Goal: Information Seeking & Learning: Learn about a topic

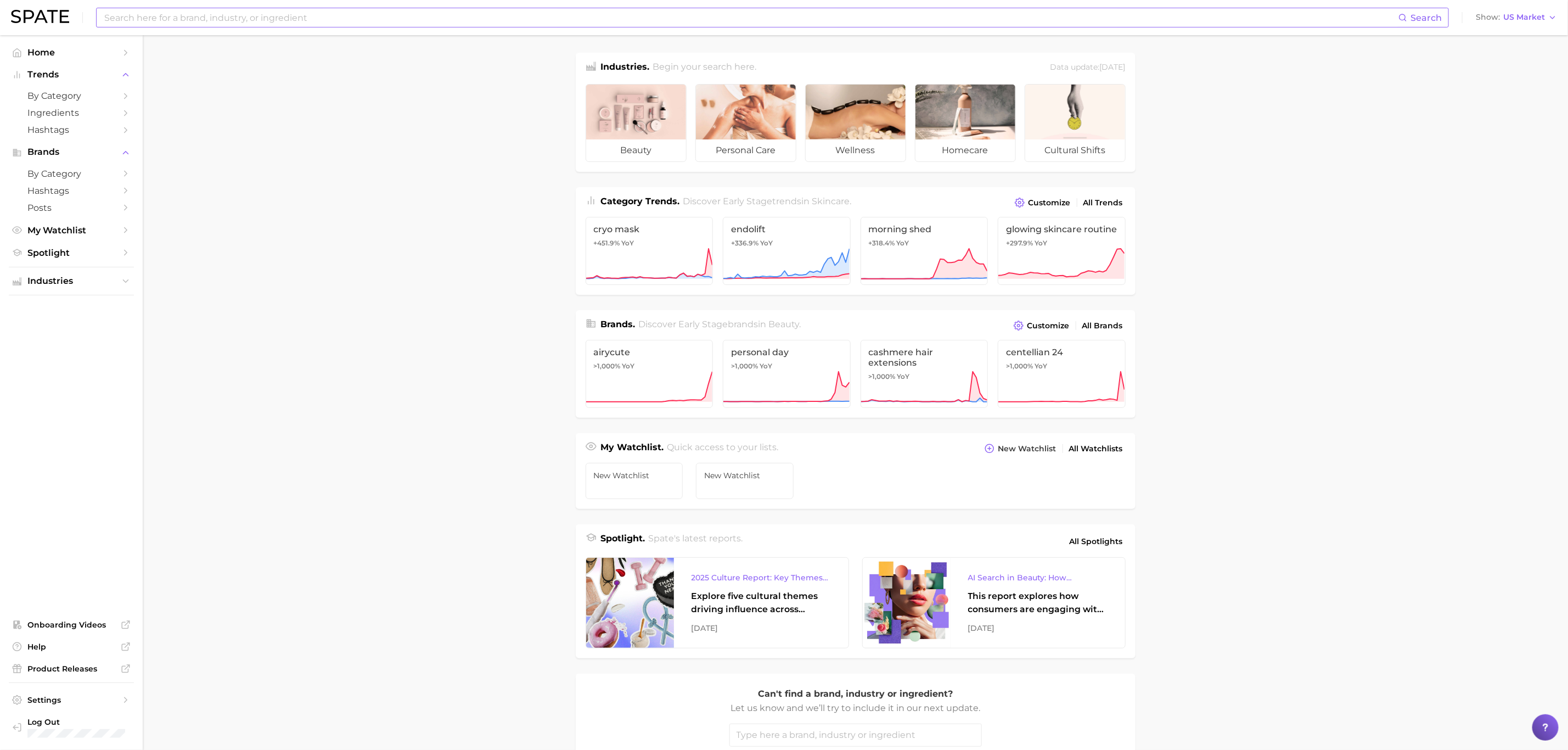
click at [481, 17] on input at bounding box center [751, 17] width 1296 height 18
type input "a"
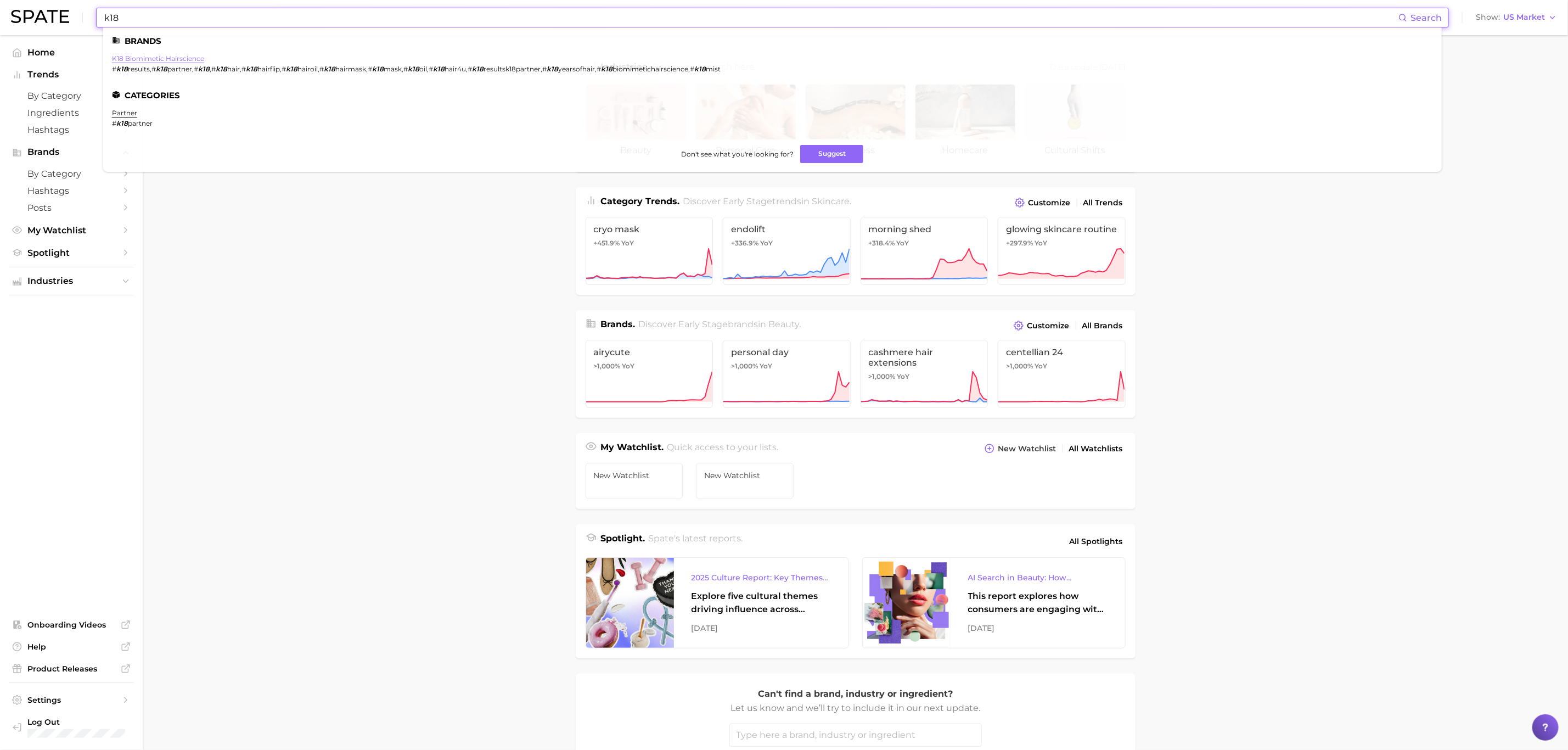
type input "k18"
click at [179, 58] on link "k18 biomimetic hairscience" at bounding box center [158, 58] width 92 height 8
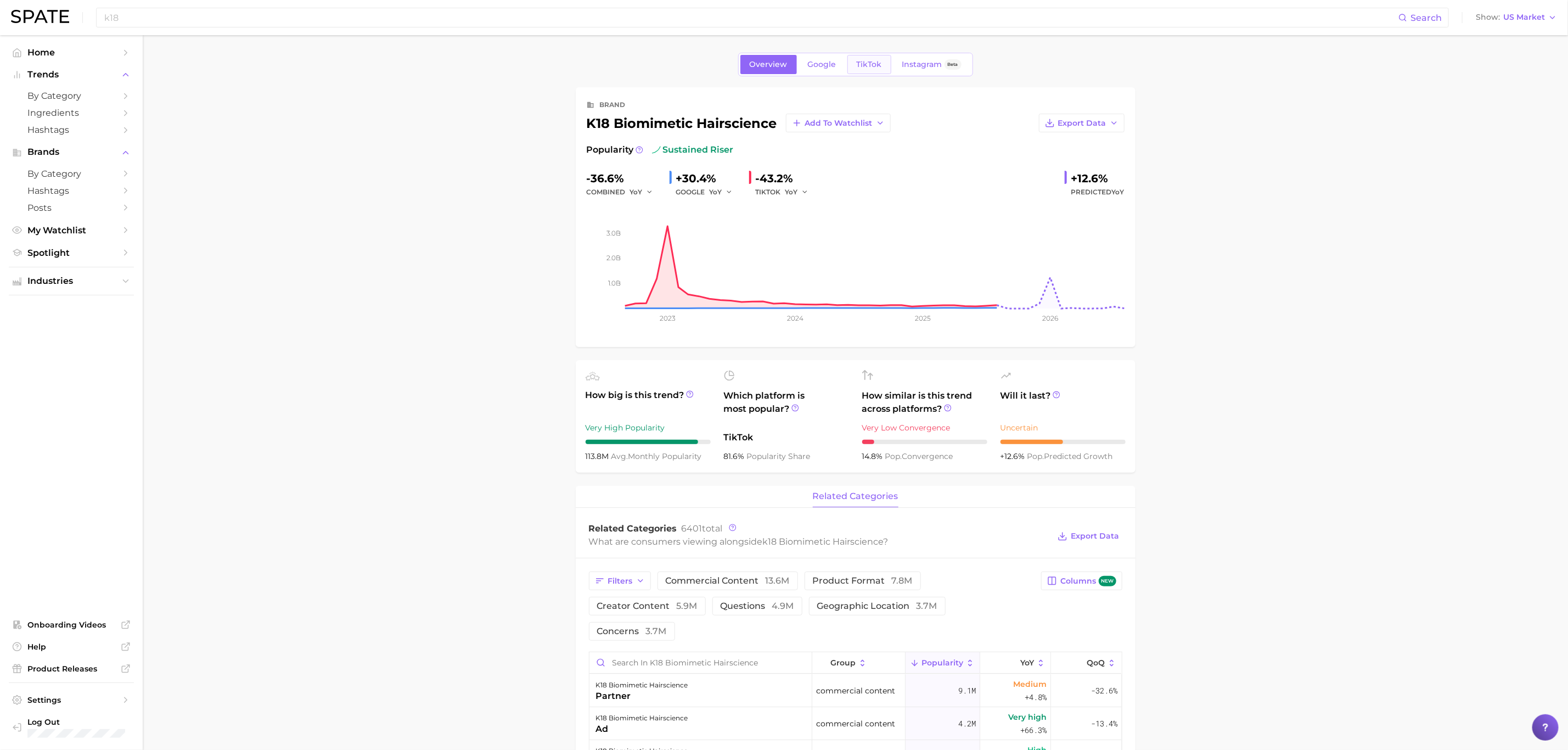
click at [876, 66] on span "TikTok" at bounding box center [869, 64] width 25 height 9
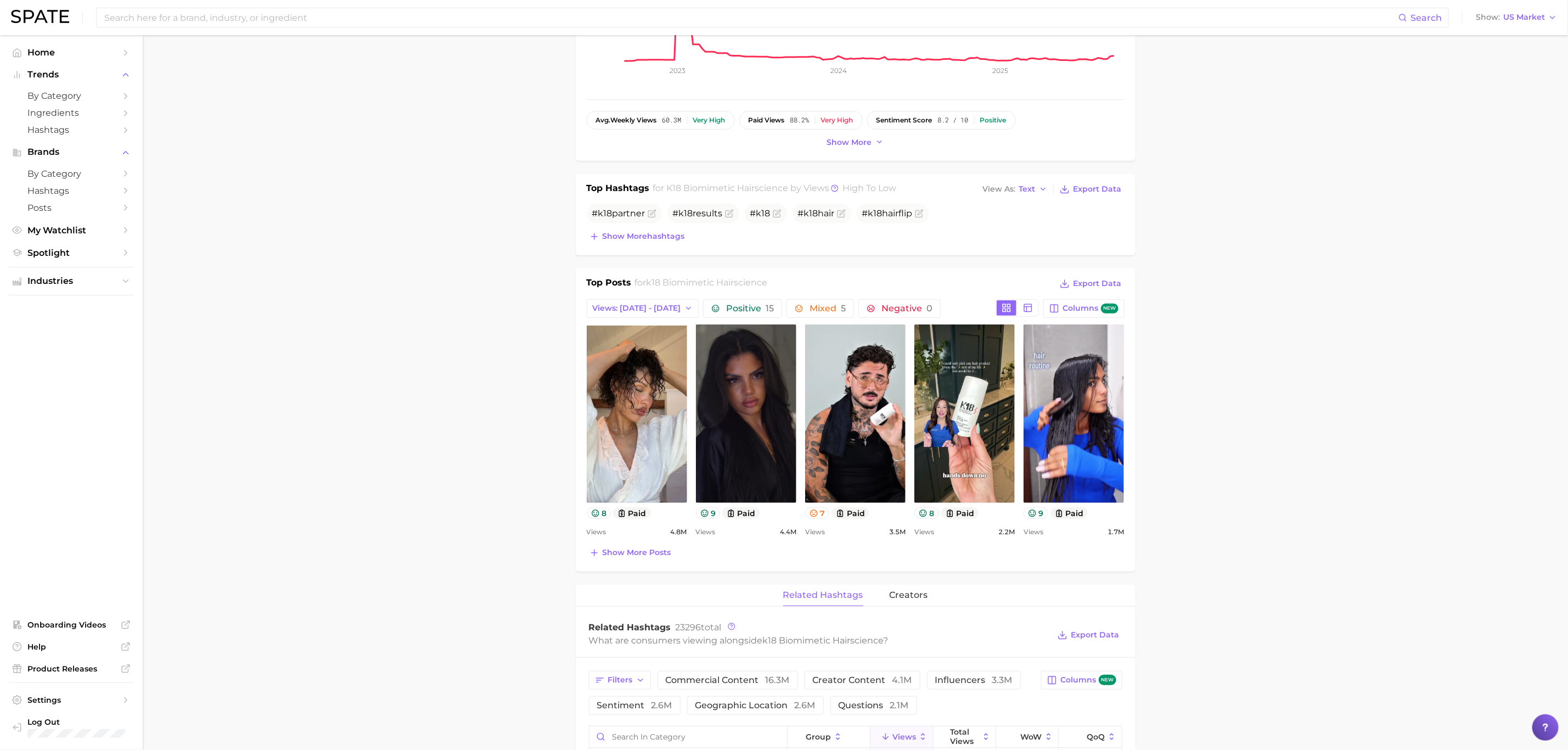
scroll to position [247, 0]
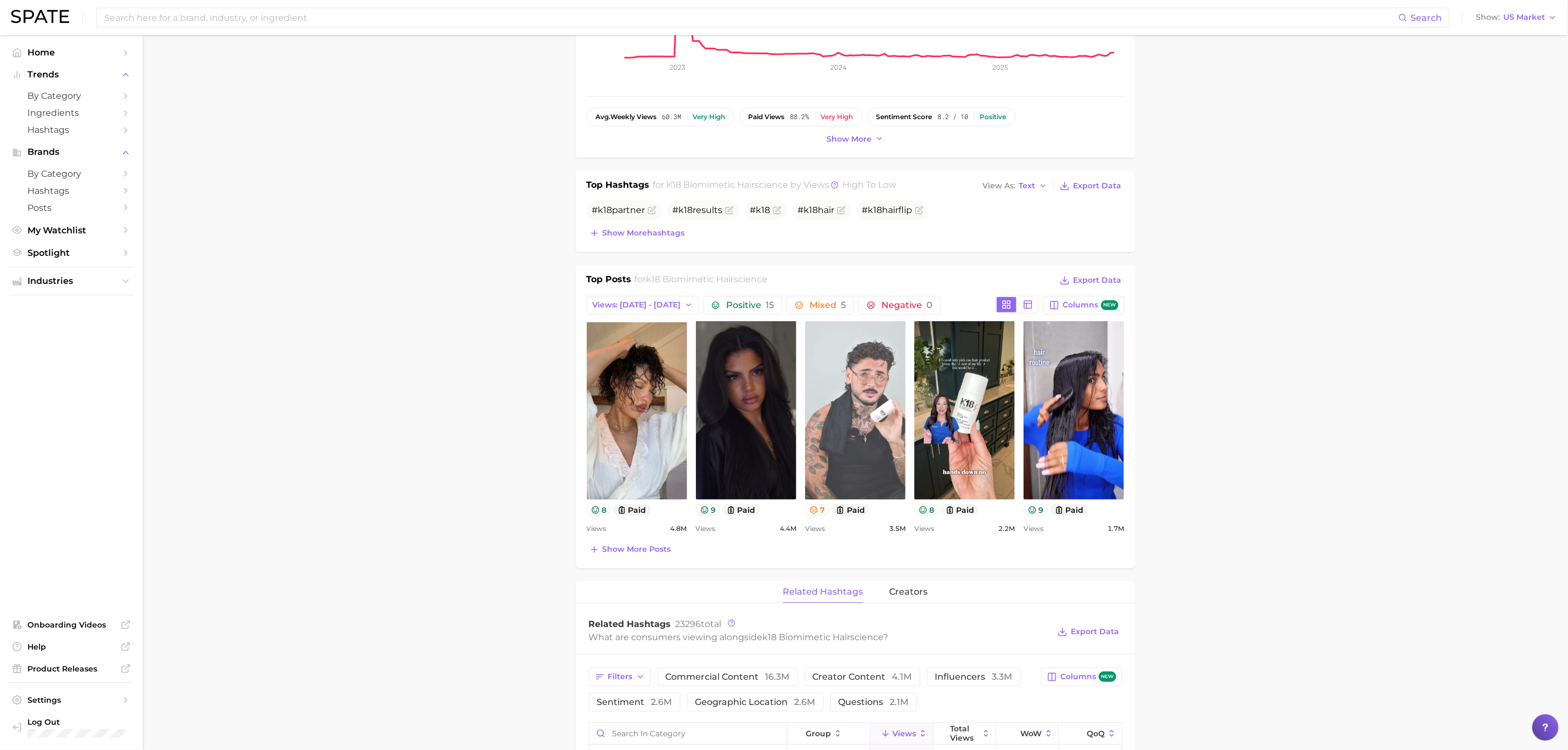
click at [844, 475] on link "view post on TikTok" at bounding box center [855, 410] width 101 height 179
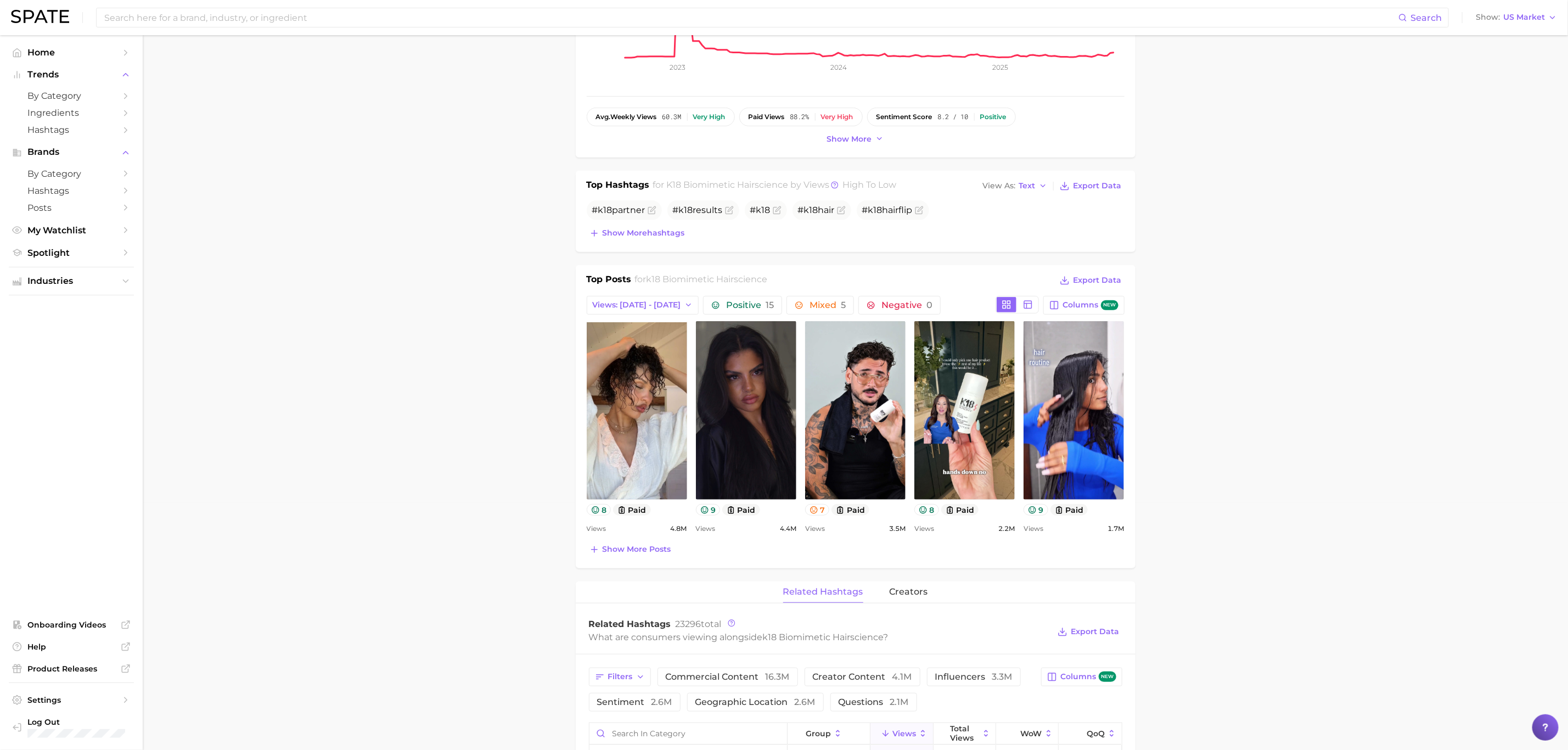
click at [1264, 503] on main "Overview Google TikTok Instagram Beta brand k18 biomimetic hairscience Add to W…" at bounding box center [855, 664] width 1426 height 1752
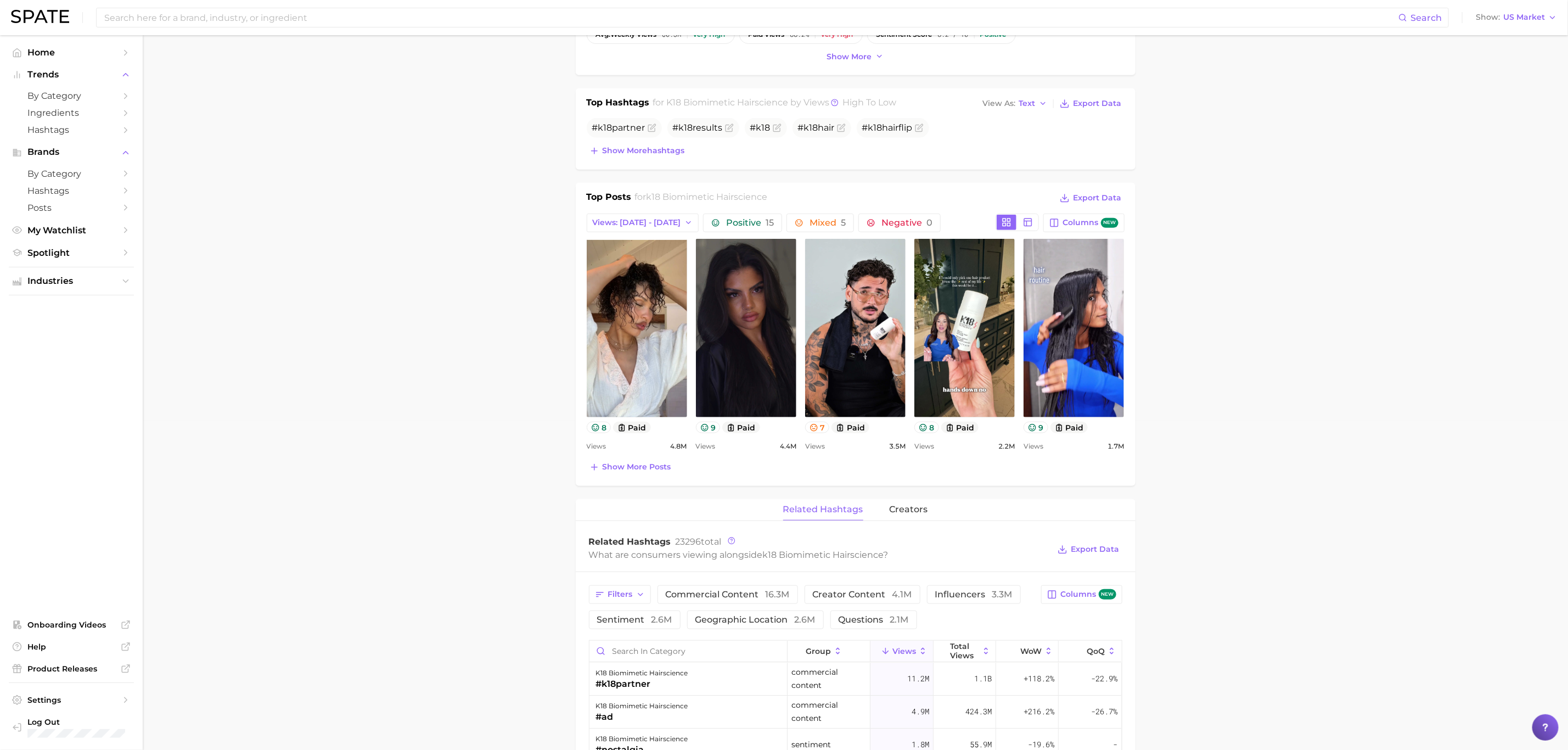
scroll to position [412, 0]
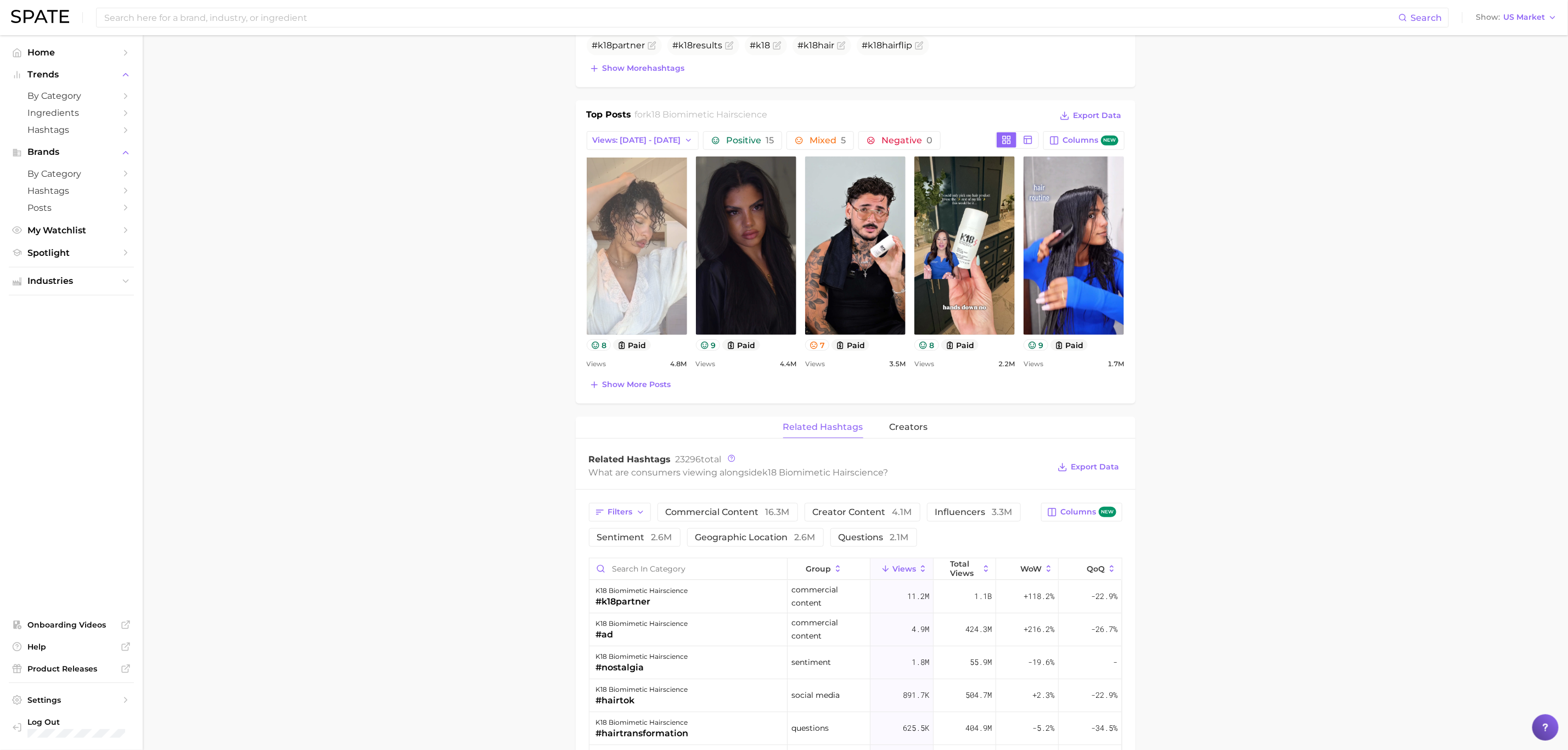
click at [647, 310] on link "view post on TikTok" at bounding box center [637, 245] width 101 height 179
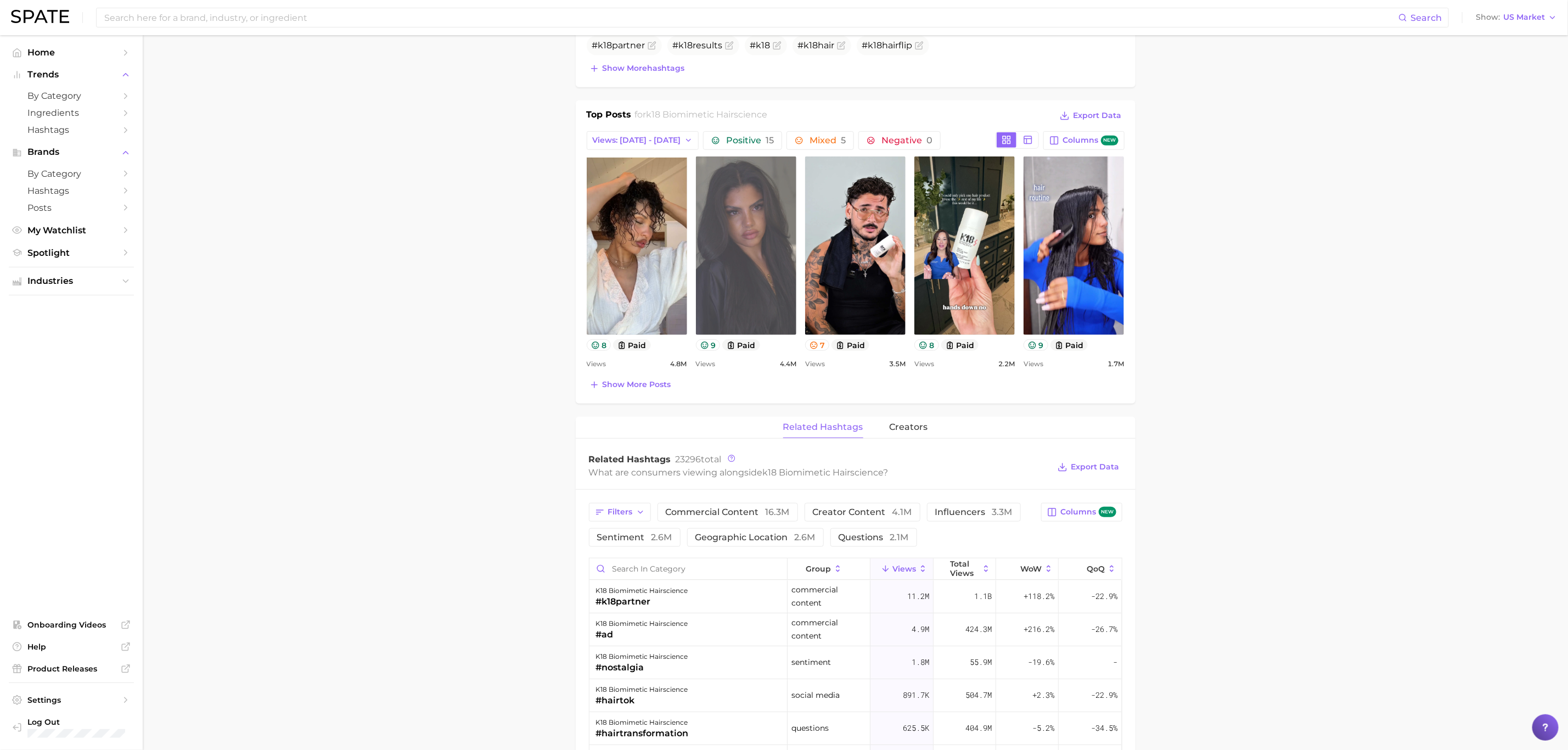
click at [772, 252] on link "view post on TikTok" at bounding box center [746, 245] width 101 height 179
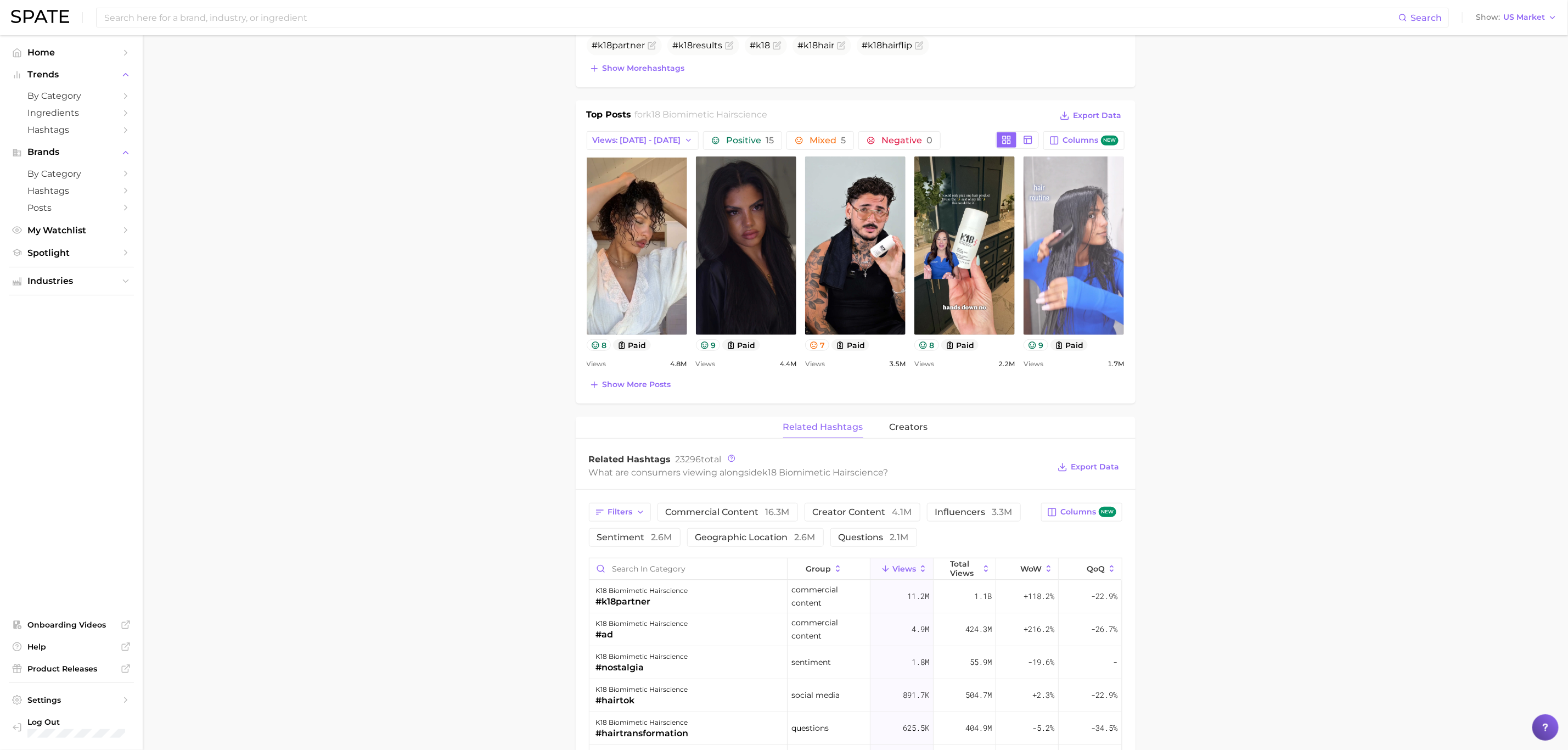
click at [1051, 304] on link "view post on TikTok" at bounding box center [1074, 245] width 101 height 179
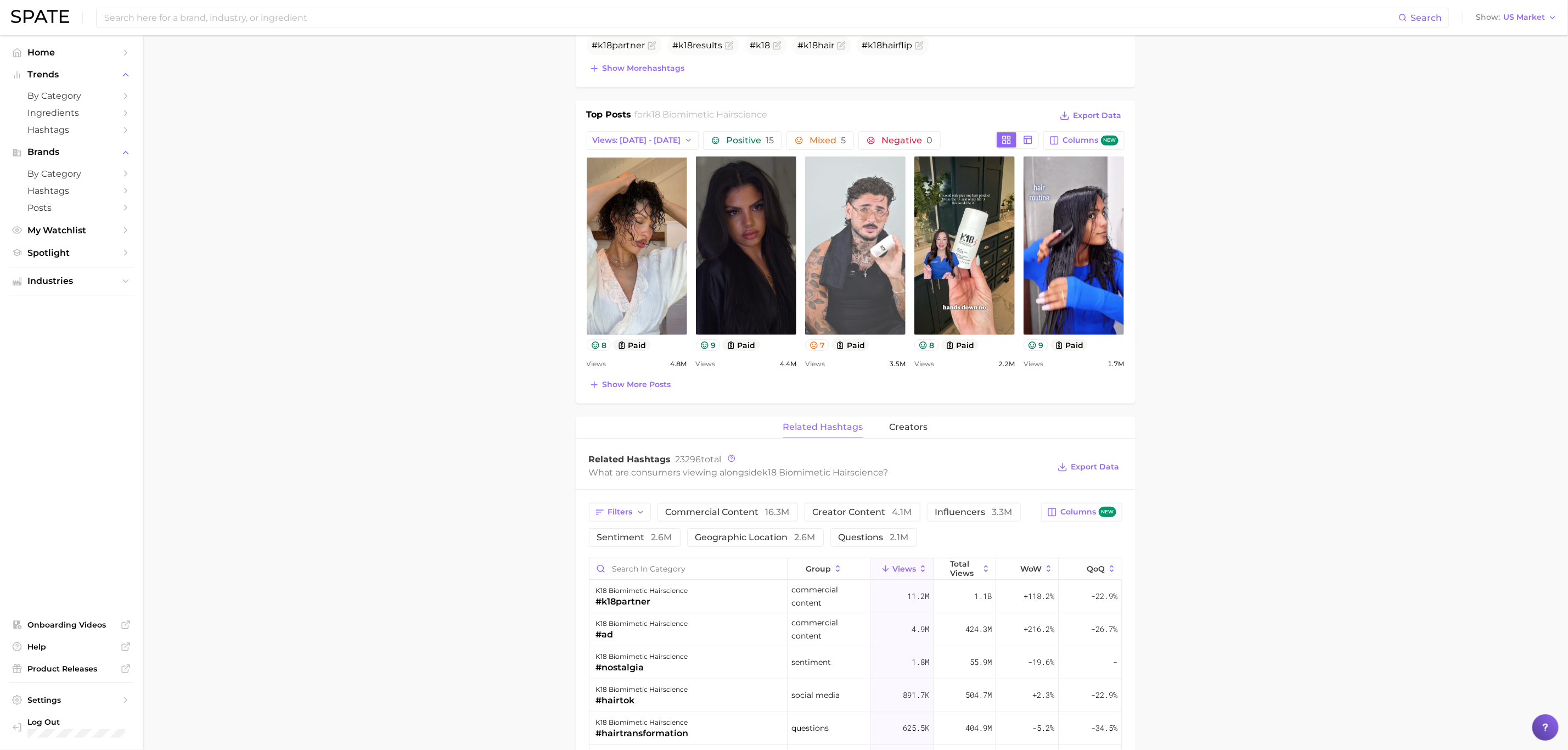
click at [866, 249] on link "view post on TikTok" at bounding box center [855, 245] width 101 height 179
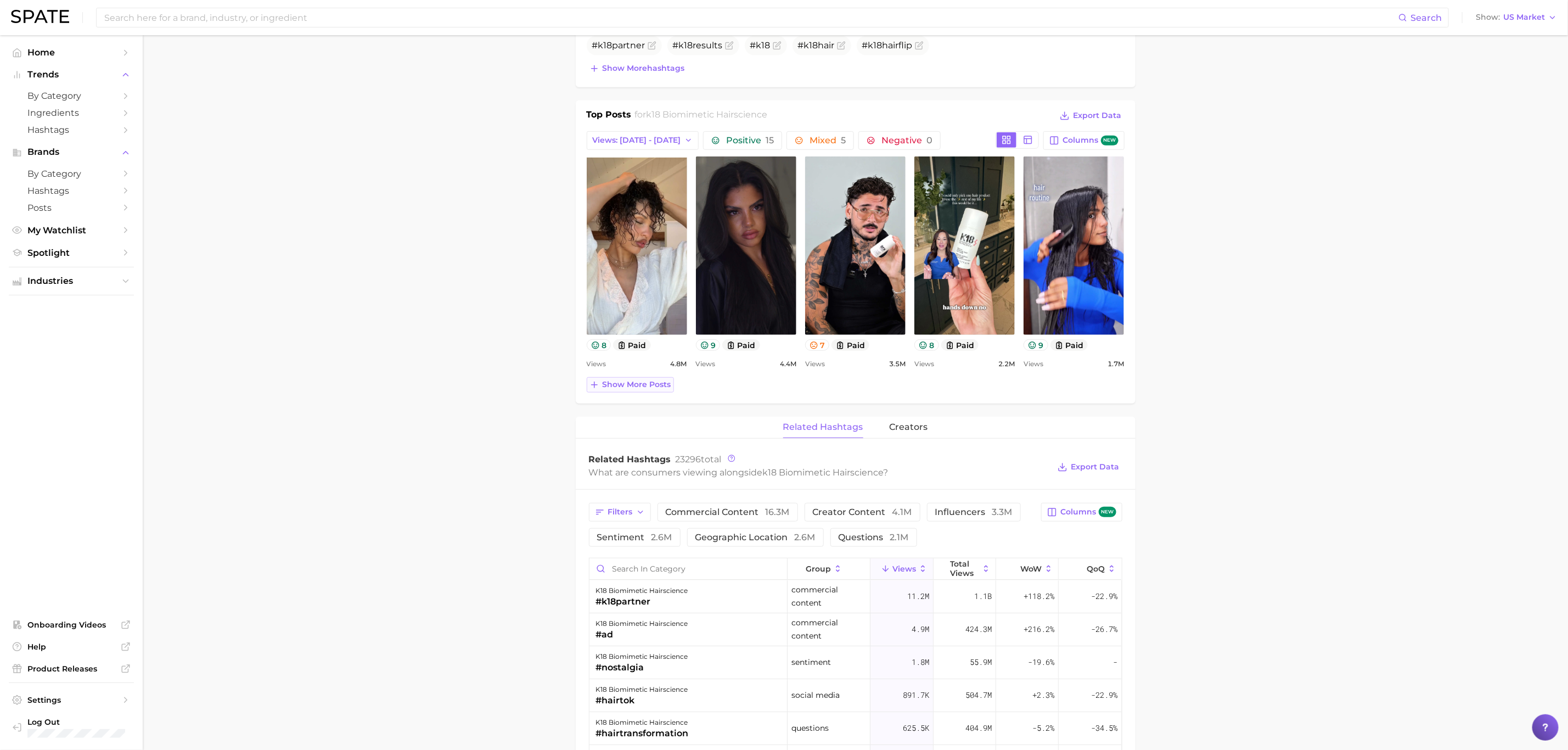
click at [662, 389] on span "Show more posts" at bounding box center [637, 384] width 69 height 9
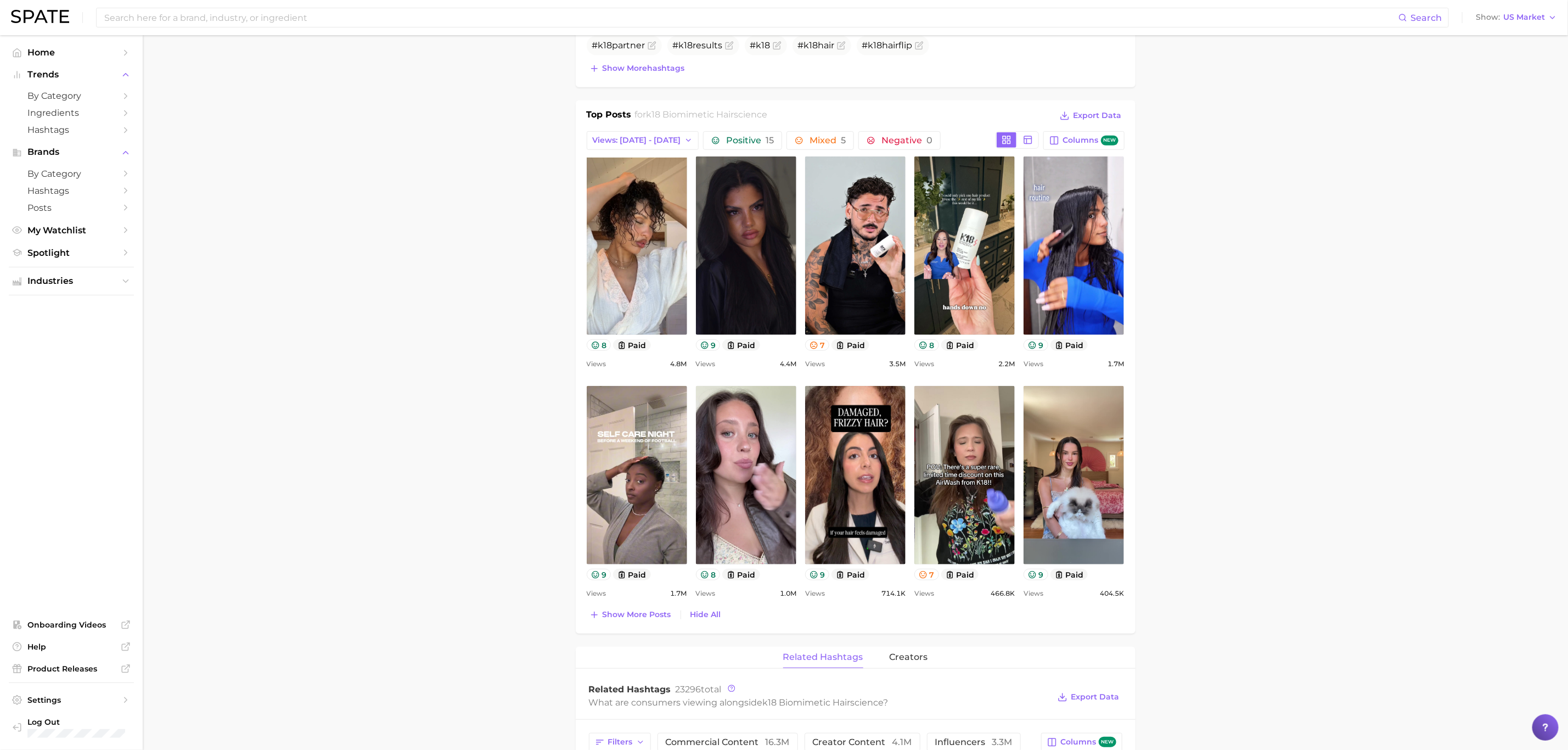
scroll to position [0, 0]
click at [819, 350] on icon at bounding box center [814, 345] width 9 height 9
click at [1251, 381] on main "Overview Google TikTok Instagram Beta brand k18 biomimetic hairscience Add to W…" at bounding box center [855, 614] width 1426 height 1982
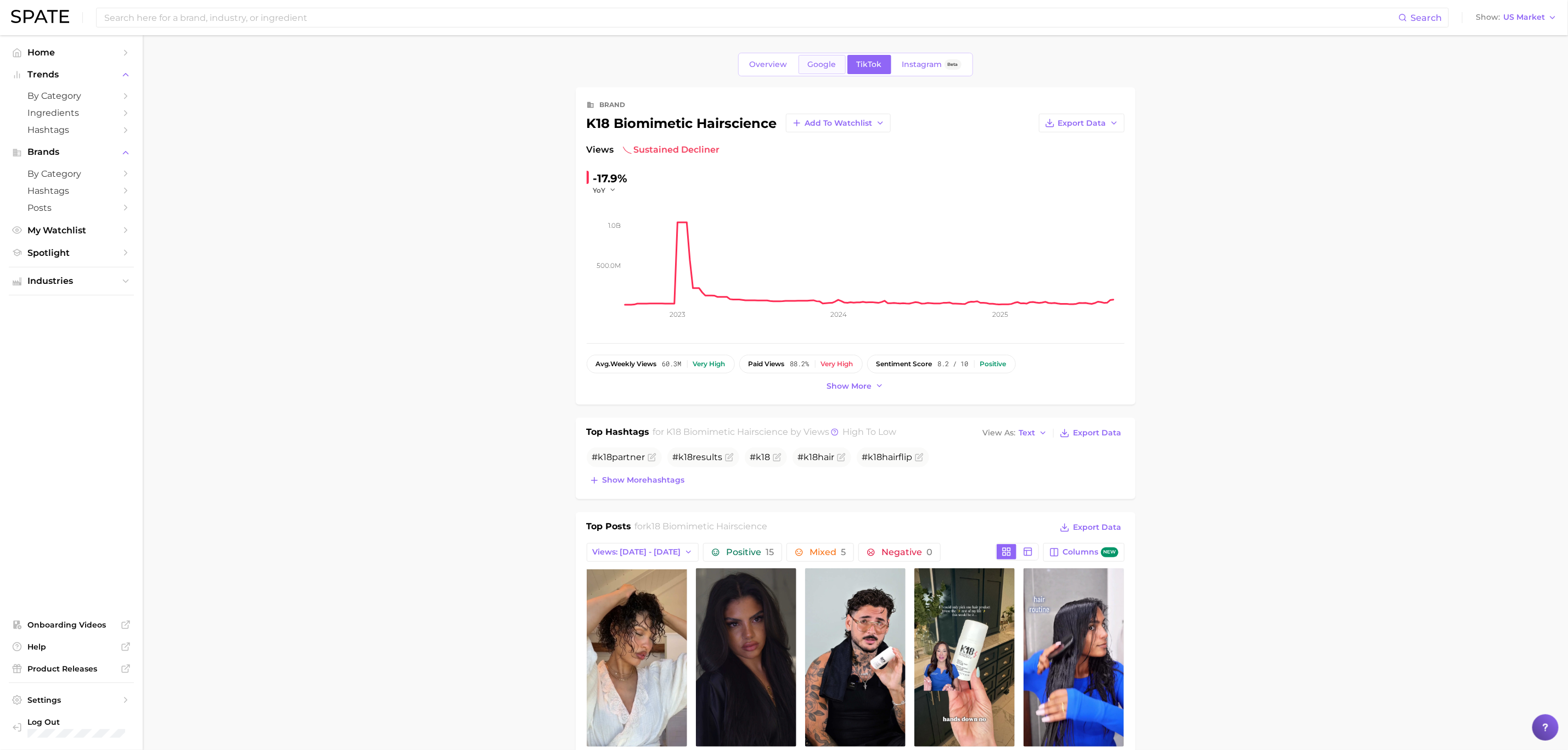
click at [820, 66] on span "Google" at bounding box center [822, 64] width 29 height 9
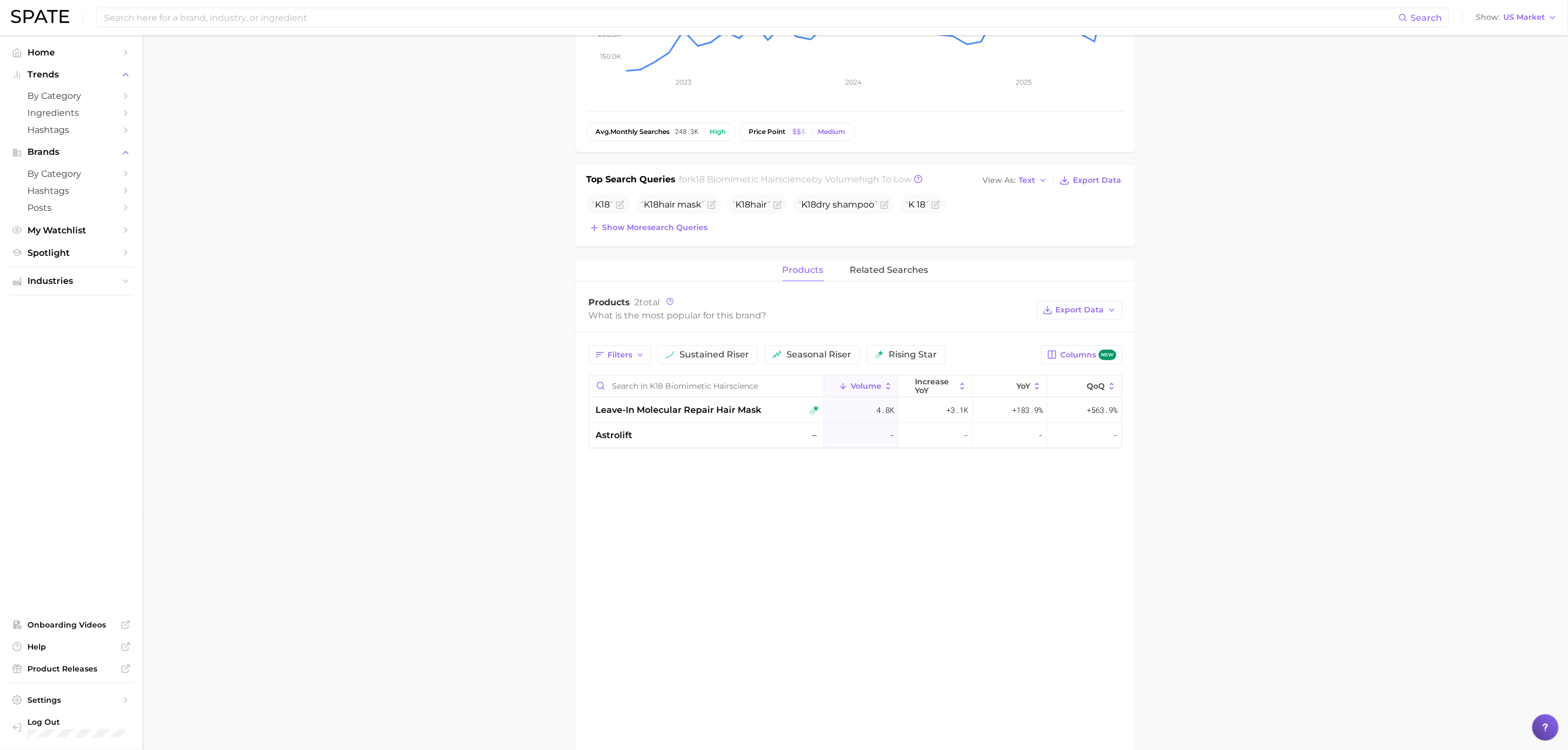
scroll to position [231, 0]
click at [603, 440] on span "astrolift" at bounding box center [614, 436] width 37 height 13
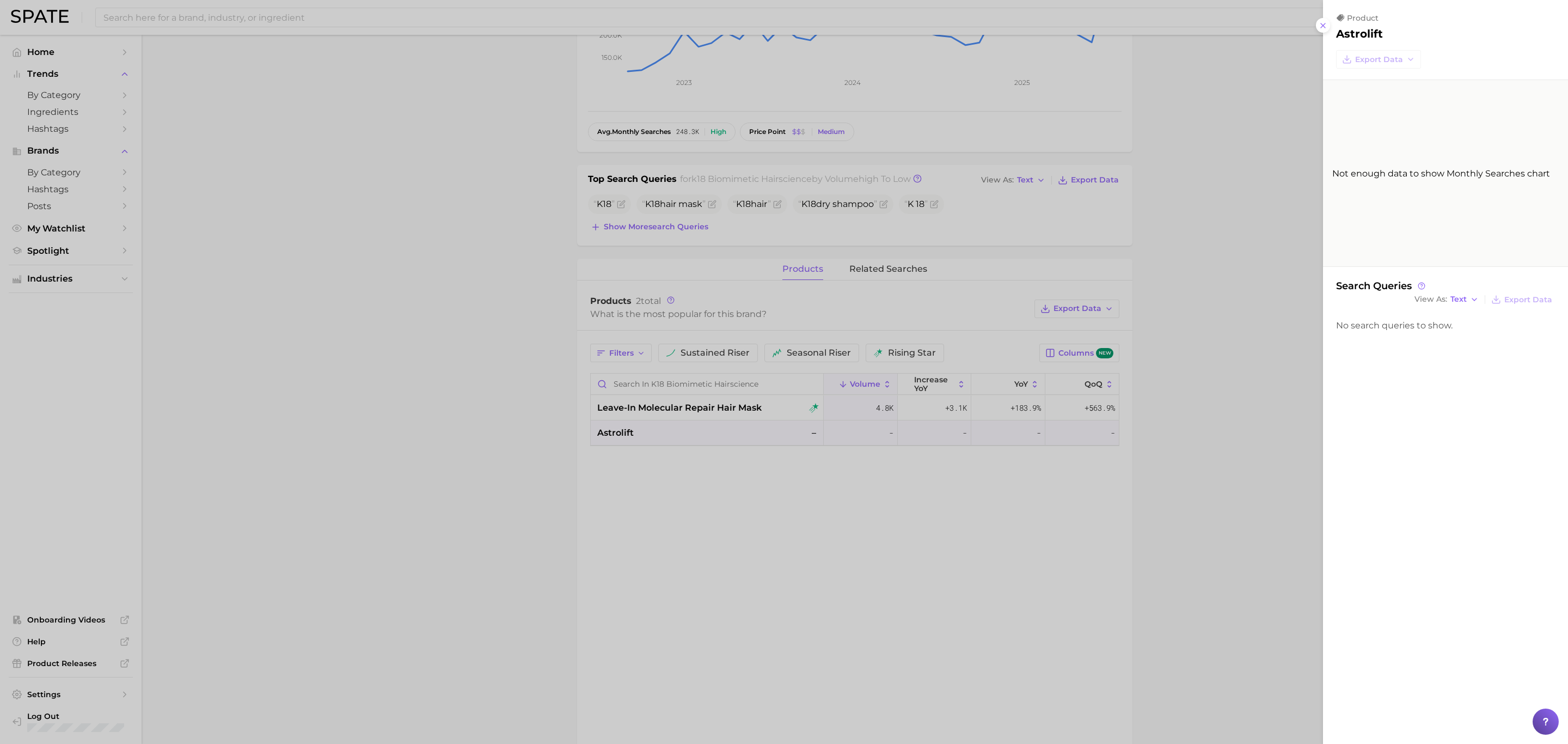
click at [627, 409] on div at bounding box center [784, 372] width 1568 height 744
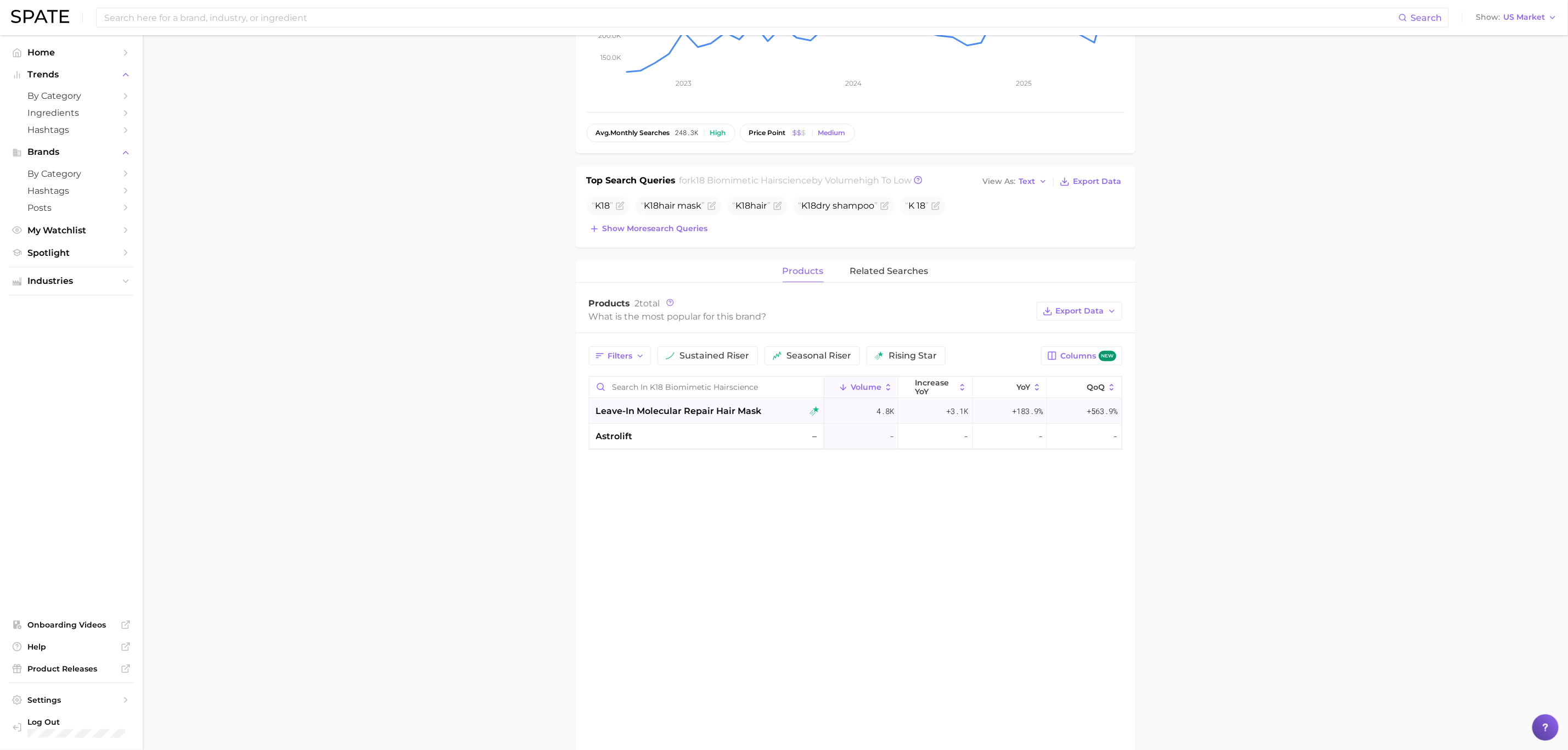
click at [690, 416] on span "leave-in molecular repair hair mask" at bounding box center [679, 411] width 166 height 13
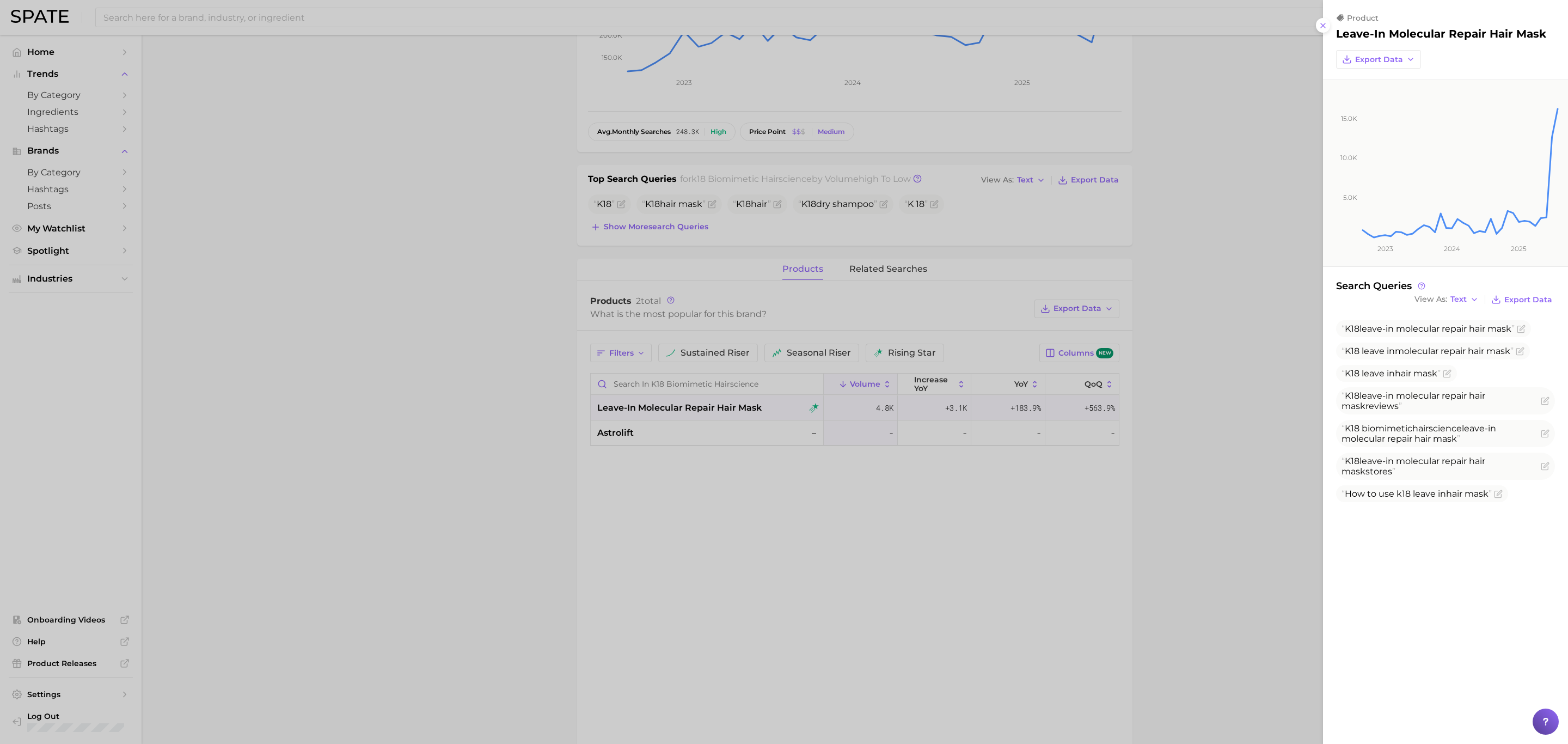
click at [393, 8] on div at bounding box center [784, 372] width 1568 height 744
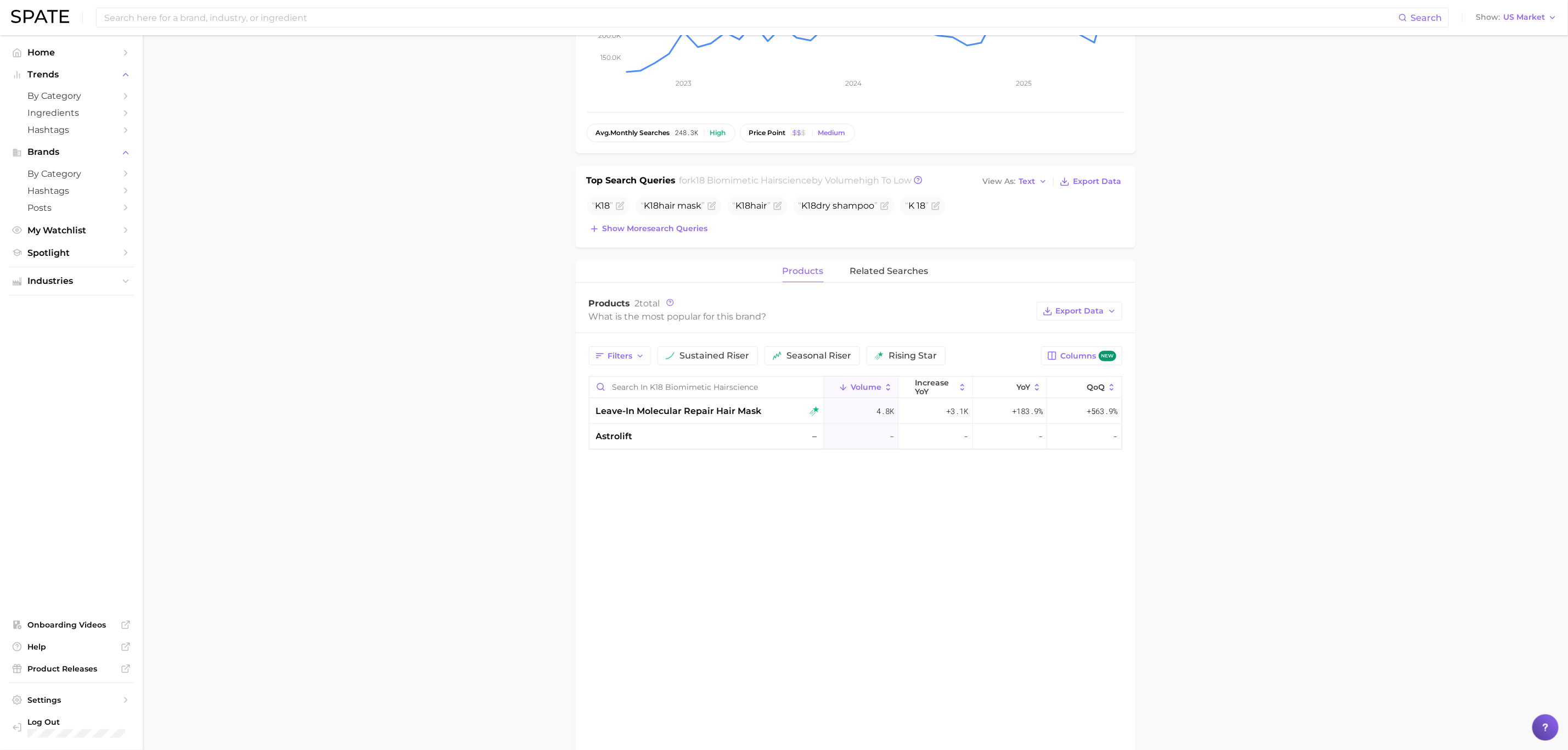
click at [396, 25] on input at bounding box center [751, 17] width 1296 height 18
type input "leave-in molecular hair mask"
click at [397, 277] on main "Overview Google TikTok Instagram Beta brand k18 biomimetic hairscience Add to W…" at bounding box center [855, 400] width 1426 height 1191
click at [743, 414] on span "leave-in molecular repair hair mask" at bounding box center [679, 411] width 166 height 13
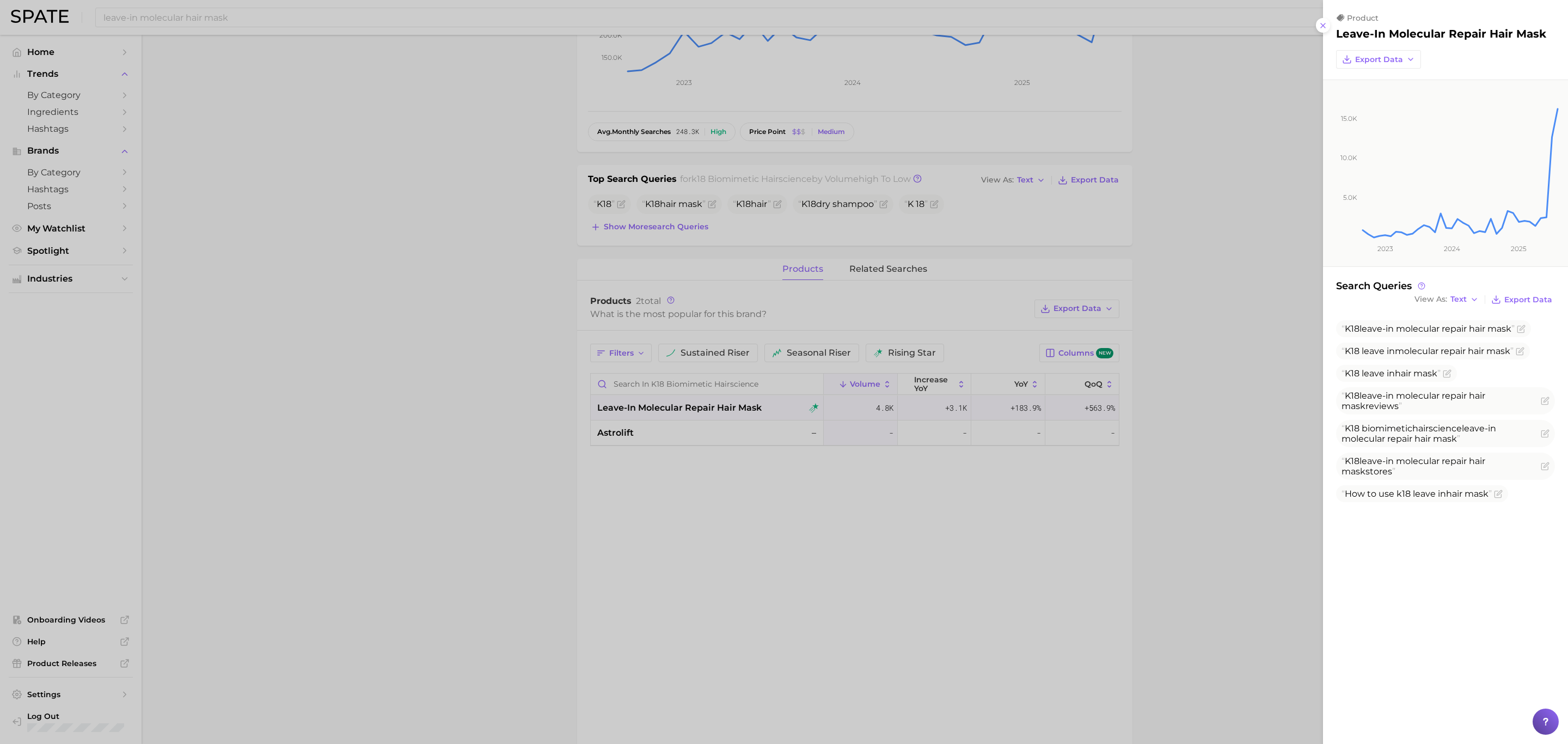
click at [1227, 275] on div at bounding box center [784, 372] width 1568 height 744
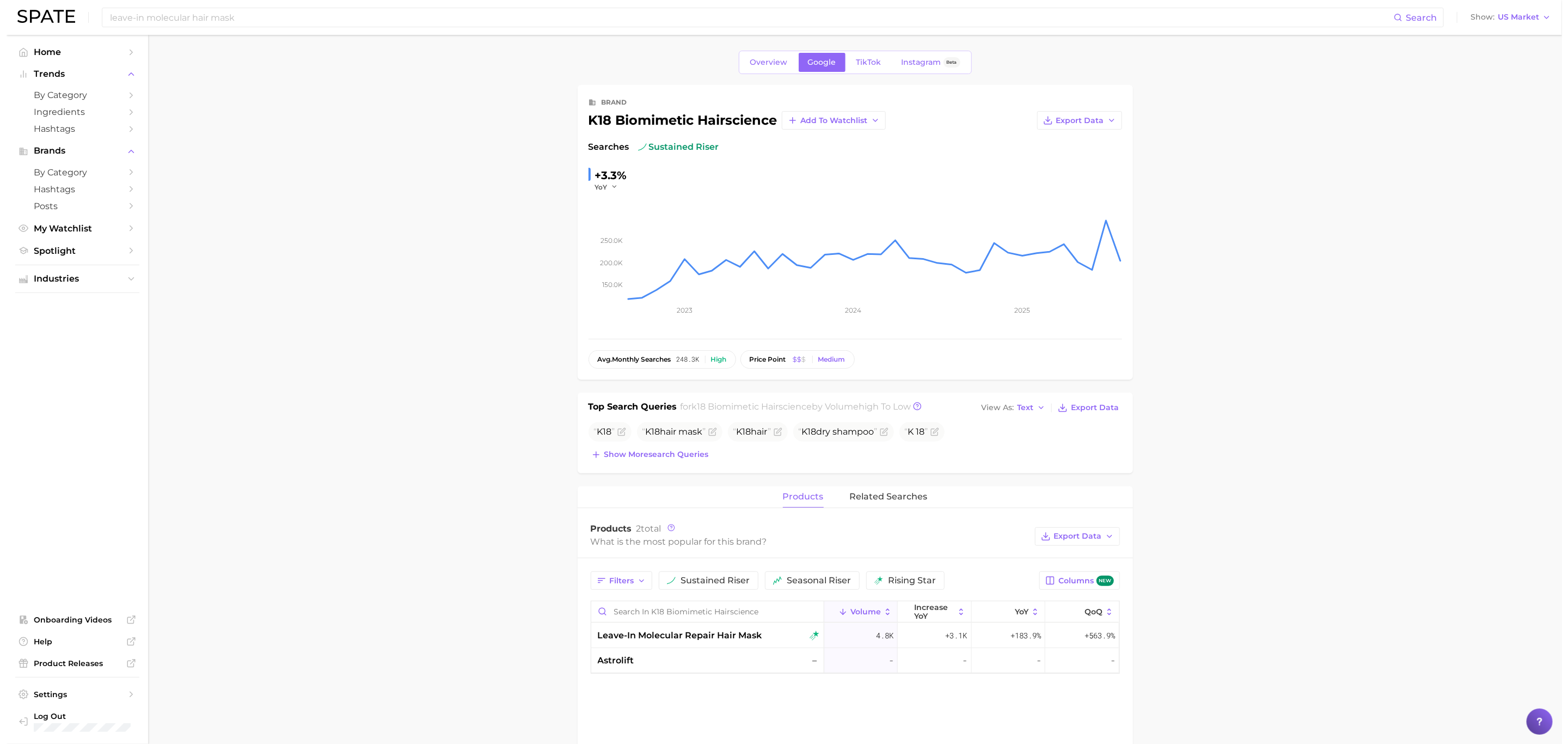
scroll to position [0, 0]
click at [703, 639] on span "leave-in molecular repair hair mask" at bounding box center [673, 637] width 164 height 13
